Goal: Transaction & Acquisition: Obtain resource

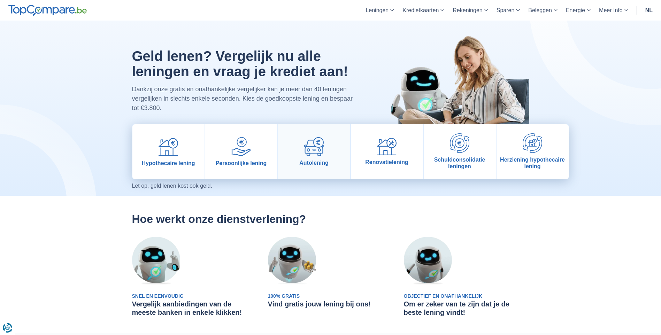
click at [323, 160] on span "Autolening" at bounding box center [313, 163] width 29 height 7
click at [315, 153] on img at bounding box center [314, 146] width 20 height 19
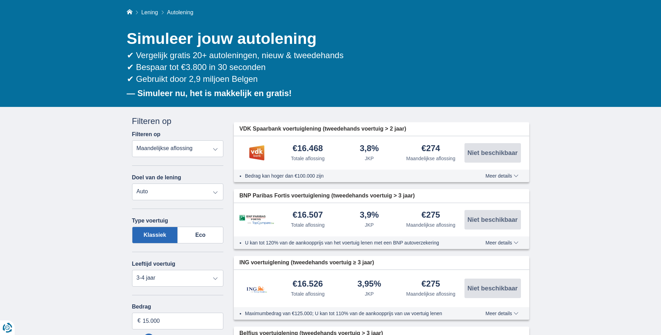
scroll to position [70, 0]
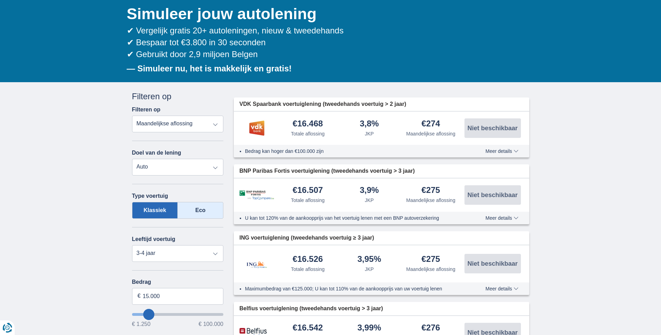
click at [201, 211] on label "Eco" at bounding box center [201, 210] width 46 height 17
click at [0, 0] on input "Eco" at bounding box center [0, 0] width 0 height 0
click at [216, 255] on select "Nieuw 0-1 jaar 1-2 jaar 2-3 jaar 3-4 jaar 4-5 jaar 5+ jaar" at bounding box center [178, 253] width 92 height 17
select select "0-1"
click at [132, 245] on select "Nieuw 0-1 jaar 1-2 jaar 2-3 jaar 3-4 jaar 4-5 jaar 5+ jaar" at bounding box center [178, 253] width 92 height 17
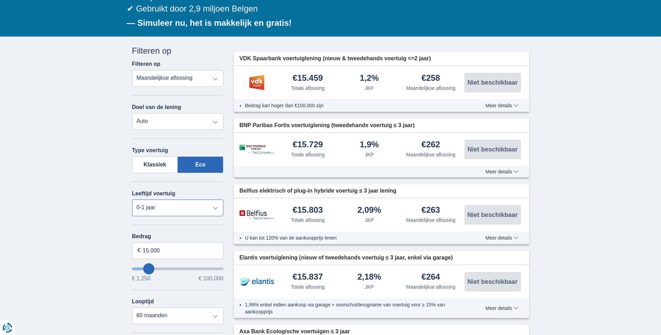
scroll to position [139, 0]
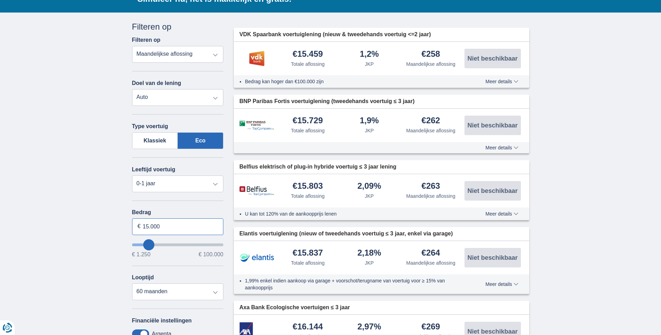
click at [149, 226] on input "15.000" at bounding box center [178, 227] width 92 height 17
type input "27.000"
type input "27250"
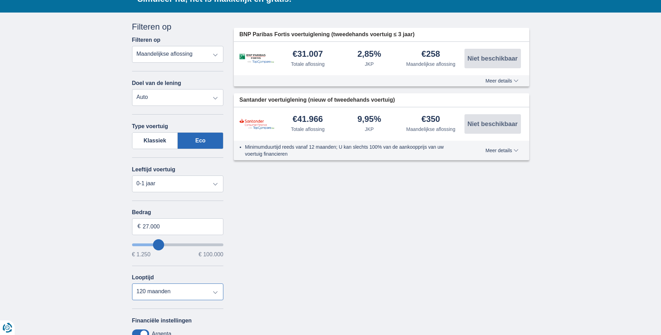
click at [132, 284] on select "12 maanden 18 maanden 24 maanden 30 maanden 36 maanden 42 maanden 48 maanden 60…" at bounding box center [178, 292] width 92 height 17
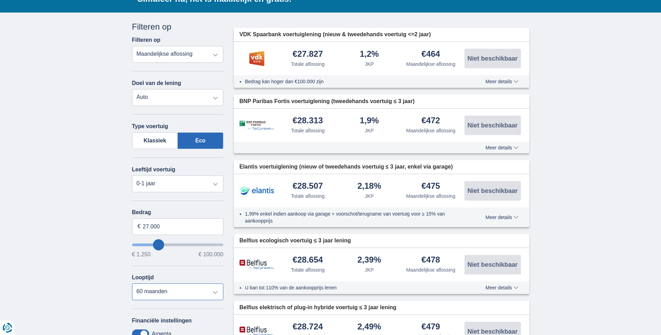
click at [216, 294] on select "12 maanden 18 maanden 24 maanden 30 maanden 36 maanden 42 maanden 48 maanden 60…" at bounding box center [178, 292] width 92 height 17
select select "120"
click at [132, 284] on select "12 maanden 18 maanden 24 maanden 30 maanden 36 maanden 42 maanden 48 maanden 60…" at bounding box center [178, 292] width 92 height 17
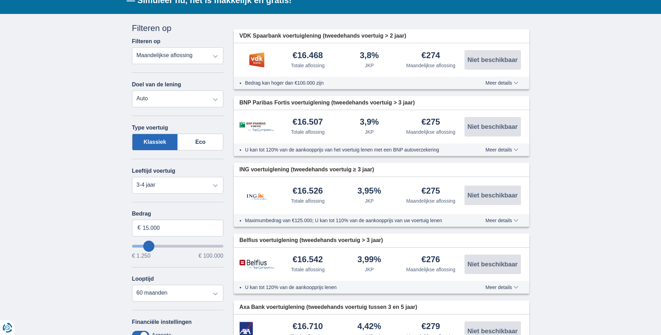
scroll to position [139, 0]
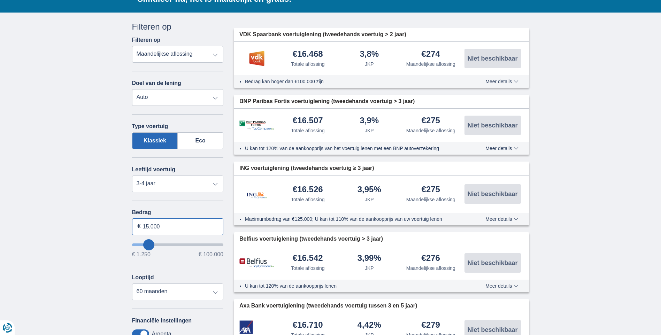
click at [148, 226] on input "15.000" at bounding box center [178, 227] width 92 height 17
type input "27.000"
type input "27250"
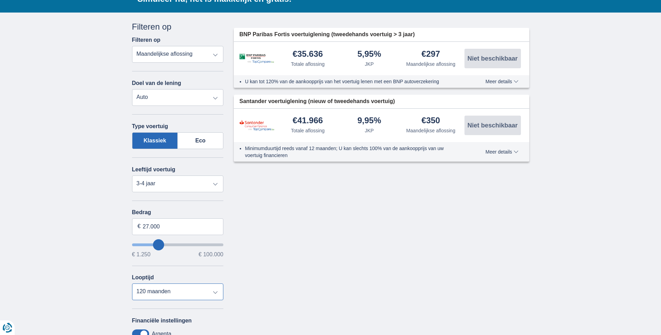
click at [132, 284] on select "12 maanden 18 maanden 24 maanden 30 maanden 36 maanden 42 maanden 48 maanden 60…" at bounding box center [178, 292] width 92 height 17
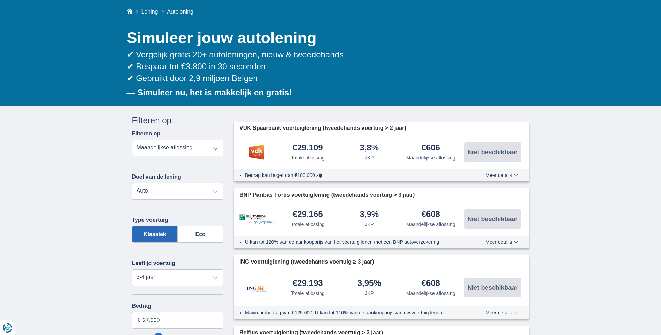
scroll to position [70, 0]
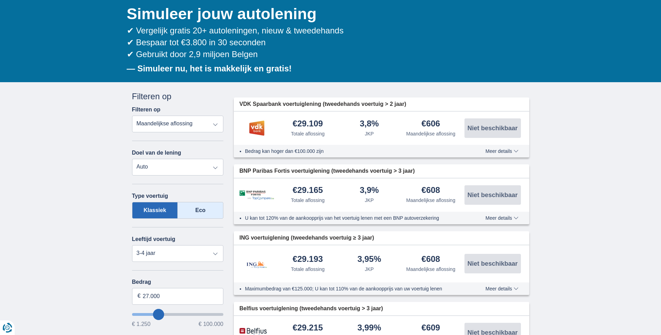
click at [200, 209] on label "Eco" at bounding box center [201, 210] width 46 height 17
click at [0, 0] on input "Eco" at bounding box center [0, 0] width 0 height 0
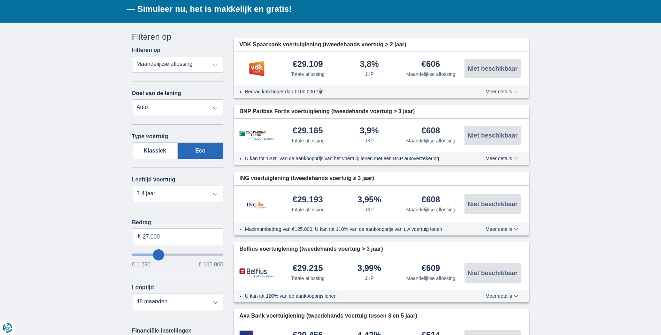
scroll to position [209, 0]
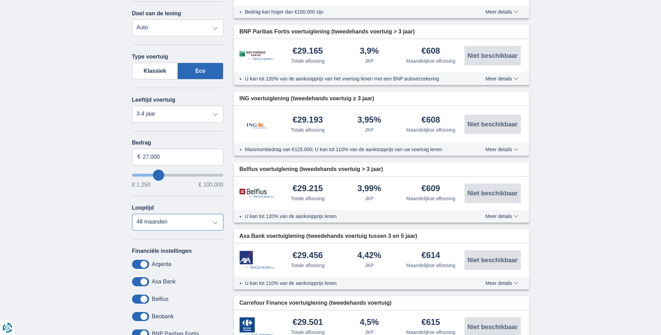
click at [215, 224] on select "12 maanden 18 maanden 24 maanden 30 maanden 36 maanden 42 maanden 48 maanden 60…" at bounding box center [178, 222] width 92 height 17
select select "60"
click at [132, 214] on select "12 maanden 18 maanden 24 maanden 30 maanden 36 maanden 42 maanden 48 maanden 60…" at bounding box center [178, 222] width 92 height 17
